Goal: Check status: Verify the current state of an ongoing process or item

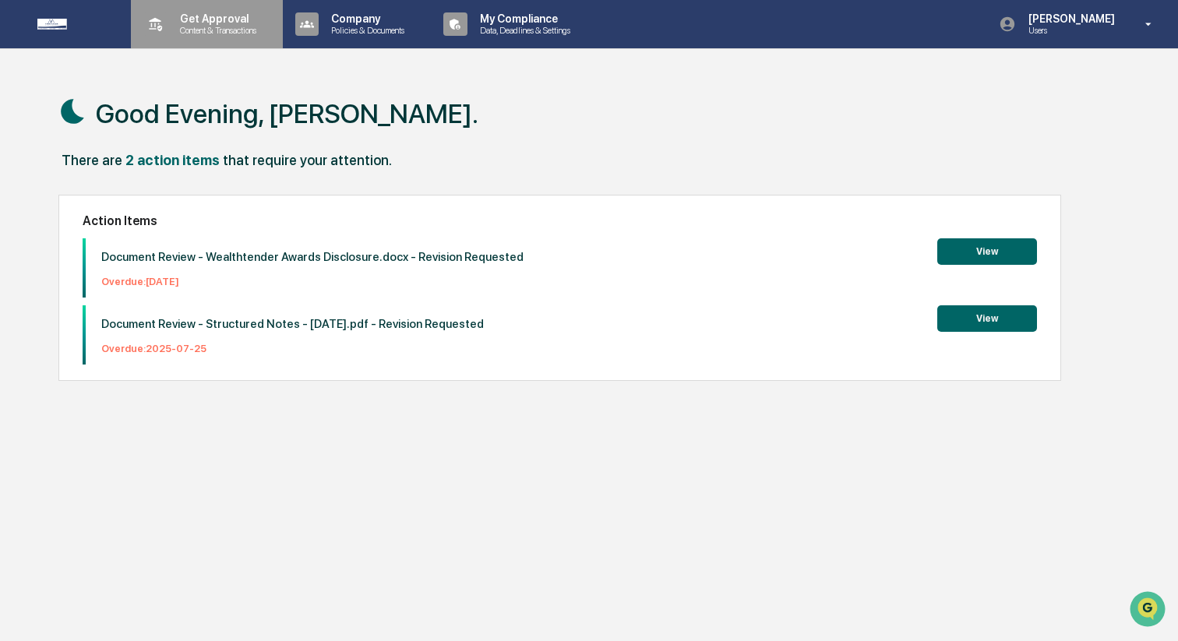
click at [220, 22] on p "Get Approval" at bounding box center [216, 18] width 97 height 12
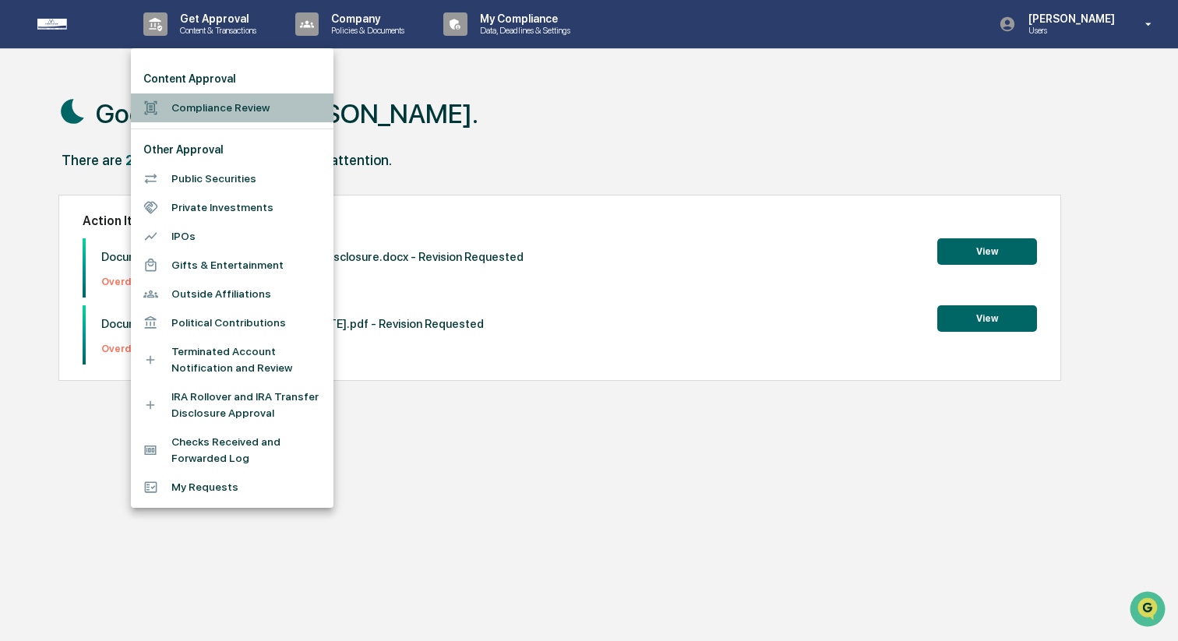
click at [240, 103] on li "Compliance Review" at bounding box center [232, 108] width 203 height 29
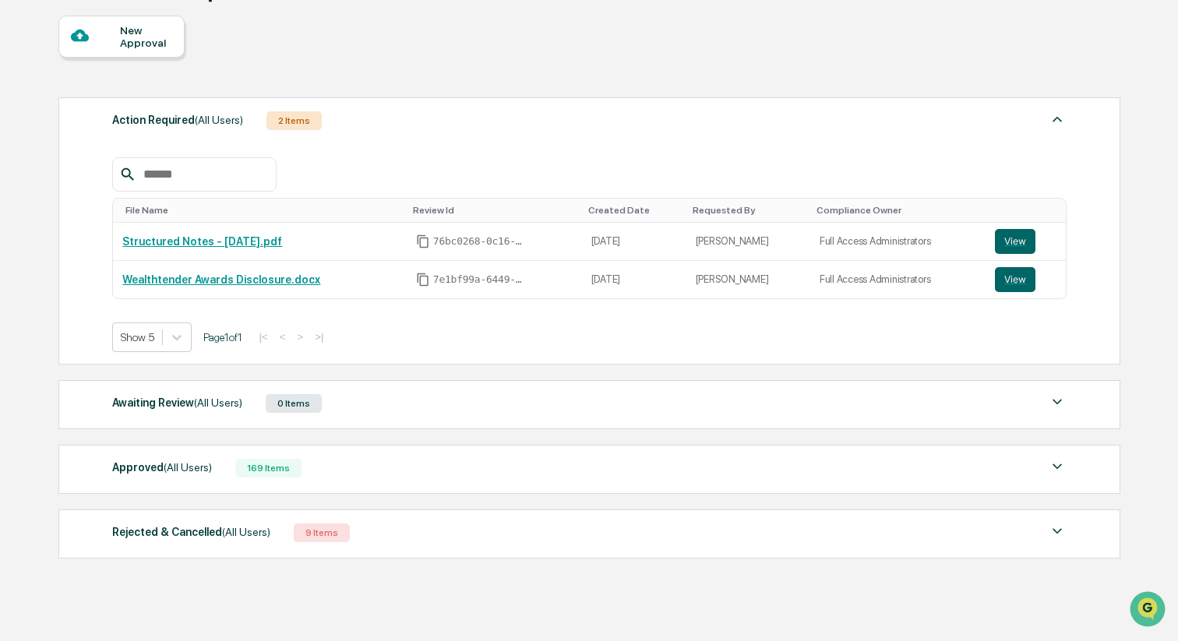
scroll to position [168, 0]
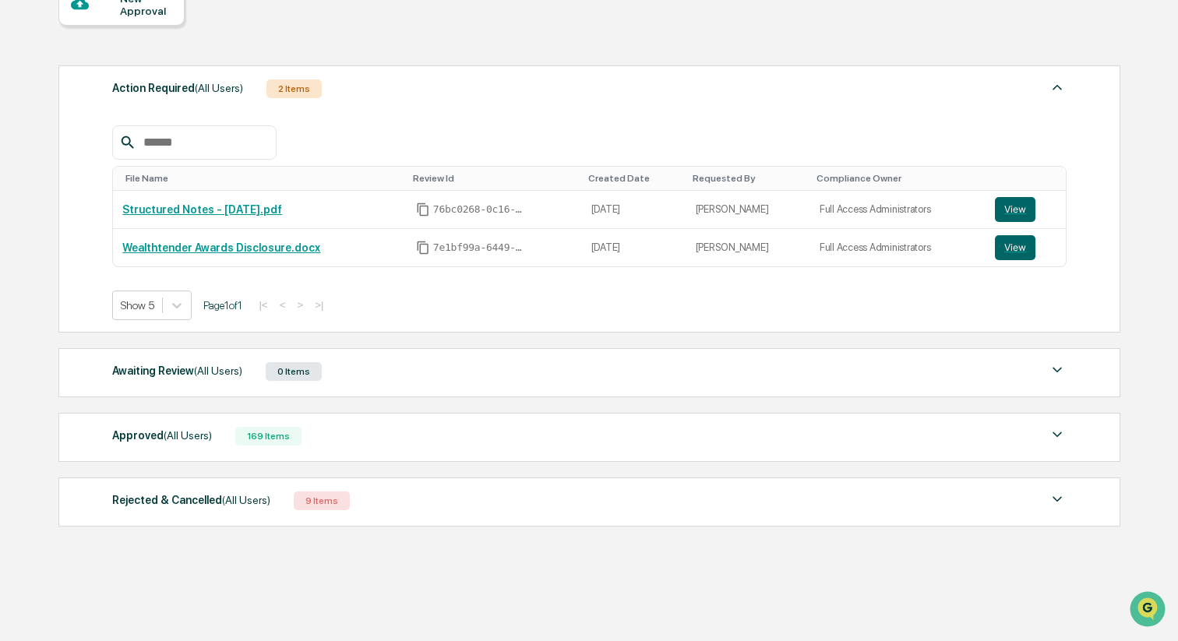
click at [358, 434] on div "Approved (All Users) 169 Items" at bounding box center [589, 437] width 955 height 22
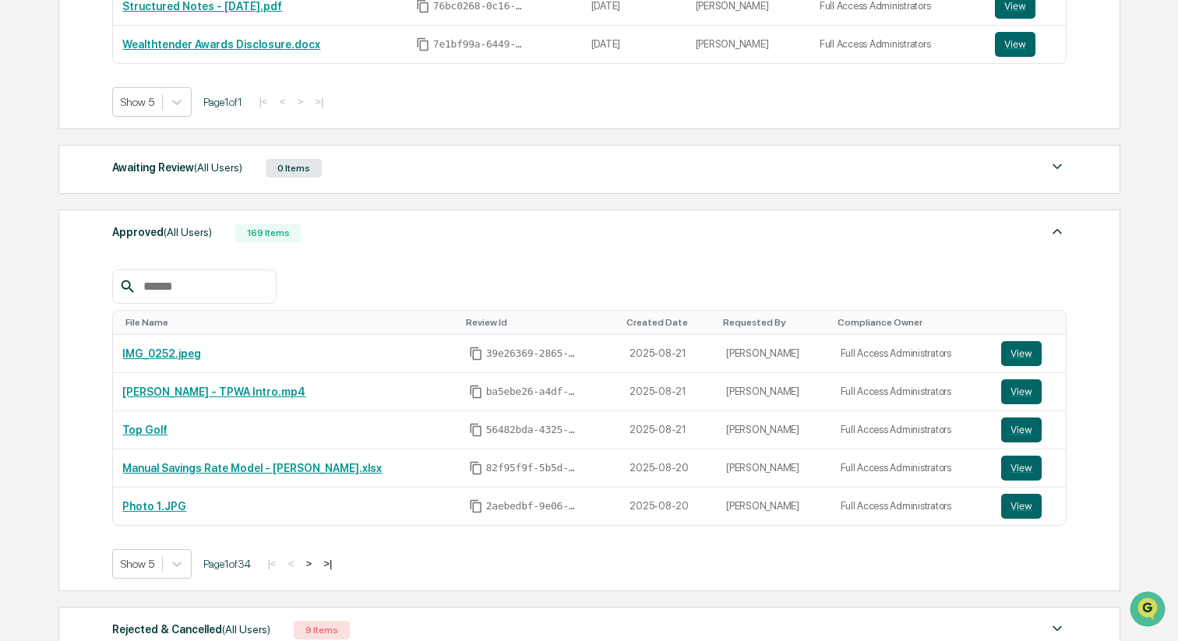
scroll to position [376, 0]
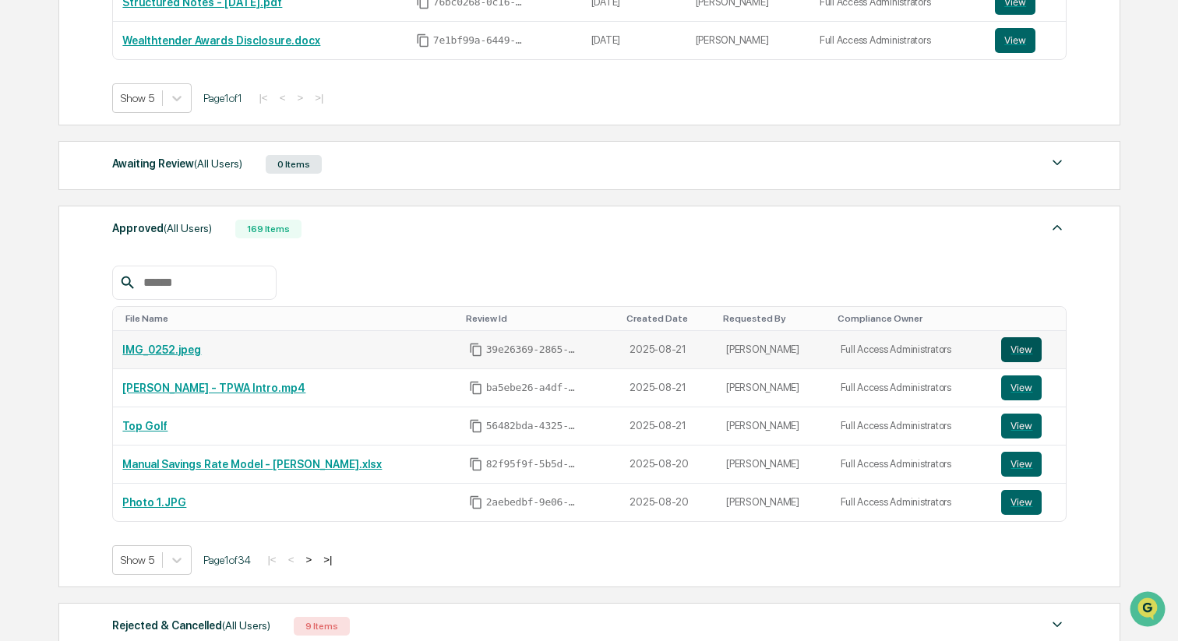
click at [1026, 351] on button "View" at bounding box center [1022, 349] width 41 height 25
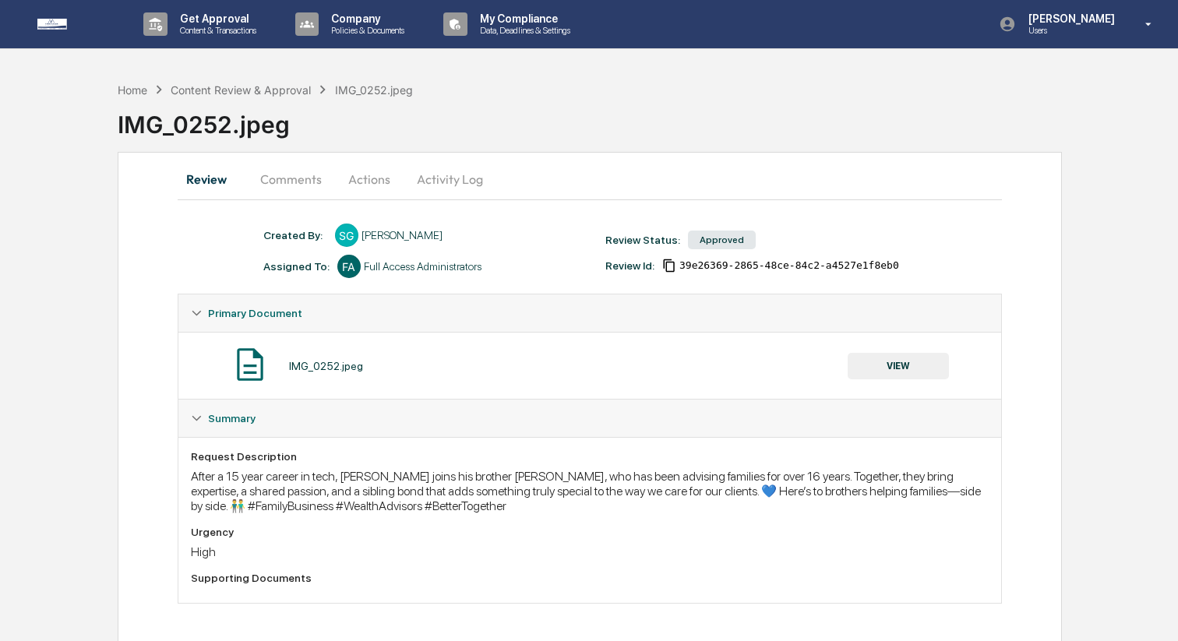
click at [292, 181] on button "Comments" at bounding box center [291, 179] width 87 height 37
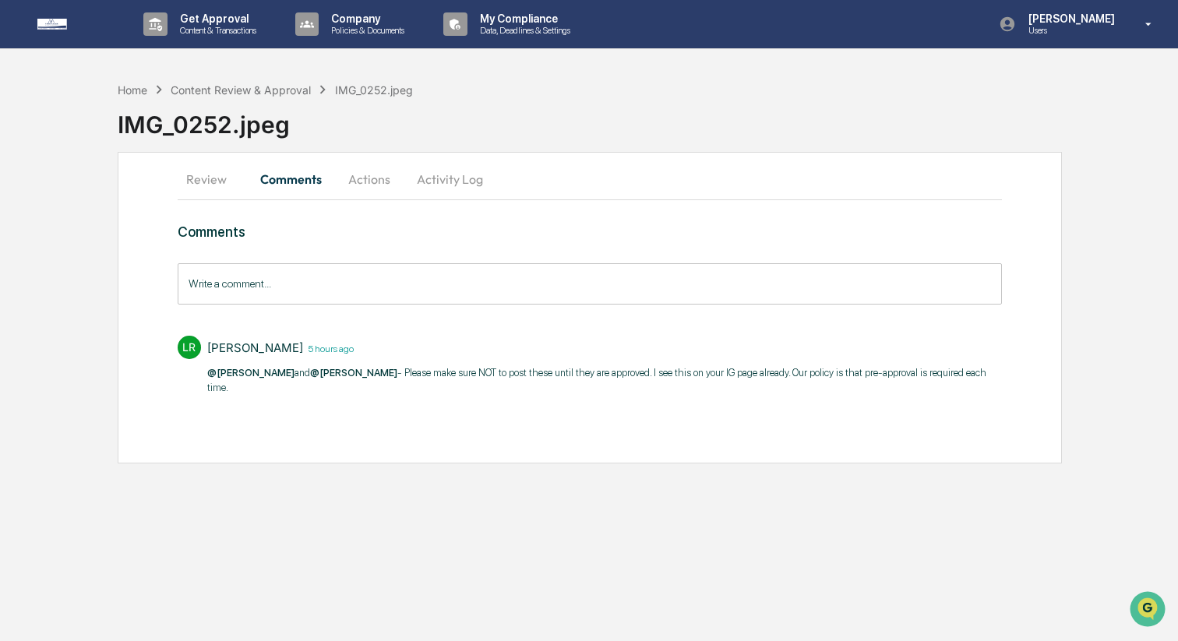
click at [211, 178] on button "Review" at bounding box center [213, 179] width 70 height 37
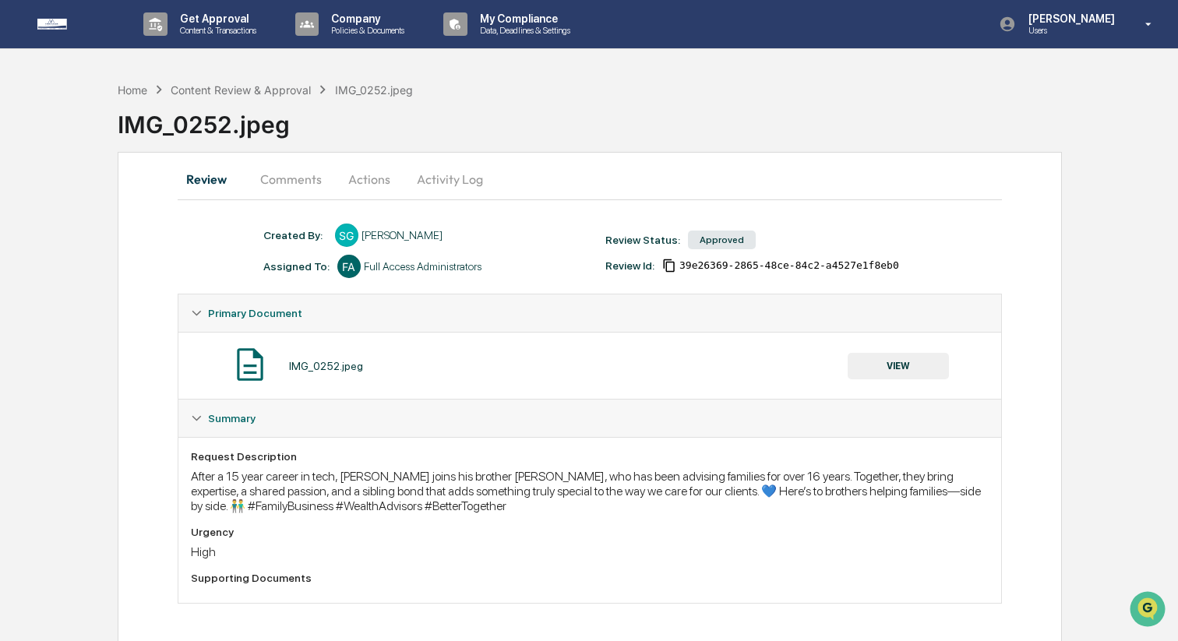
click at [287, 178] on button "Comments" at bounding box center [291, 179] width 87 height 37
